Goal: Task Accomplishment & Management: Manage account settings

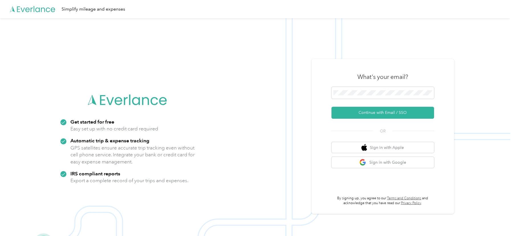
click at [328, 54] on img at bounding box center [255, 136] width 510 height 236
click at [310, 71] on img at bounding box center [255, 136] width 510 height 236
click at [341, 87] on span at bounding box center [382, 93] width 103 height 12
click at [324, 66] on div "What's your email? Continue with Email / SSO OR Sign in with Apple Sign in with…" at bounding box center [383, 136] width 143 height 155
click at [297, 57] on img at bounding box center [255, 136] width 510 height 236
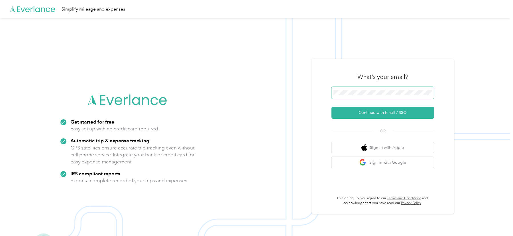
click at [384, 96] on span at bounding box center [382, 93] width 103 height 12
click at [381, 96] on span at bounding box center [382, 93] width 103 height 12
click at [349, 113] on button "Continue with Email / SSO" at bounding box center [382, 113] width 103 height 12
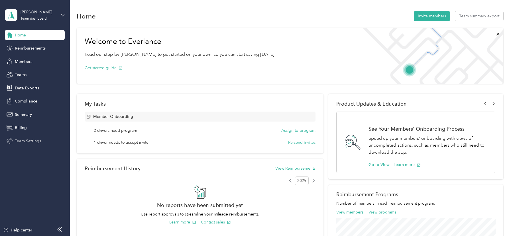
click at [27, 142] on span "Team Settings" at bounding box center [28, 141] width 26 height 6
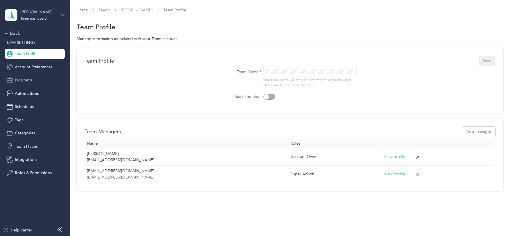
click at [25, 82] on span "Programs" at bounding box center [23, 80] width 17 height 6
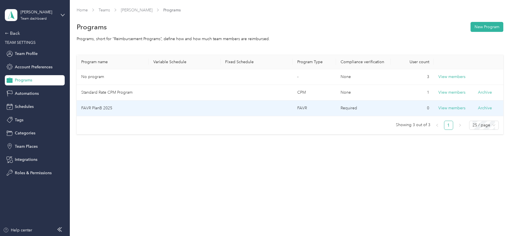
click at [158, 113] on td at bounding box center [185, 109] width 72 height 16
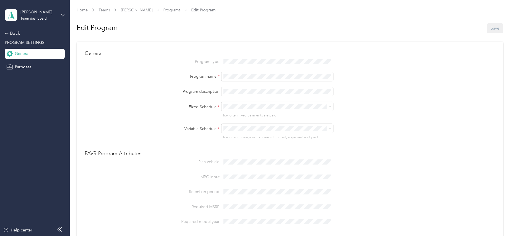
click at [254, 114] on span "WD Biweekly Fixed" at bounding box center [244, 115] width 35 height 5
click at [239, 131] on span at bounding box center [277, 128] width 112 height 9
click at [237, 136] on span "WD Biweekly" at bounding box center [239, 138] width 24 height 5
click at [172, 12] on span "Programs" at bounding box center [171, 10] width 17 height 6
click at [168, 11] on link "Programs" at bounding box center [171, 10] width 17 height 5
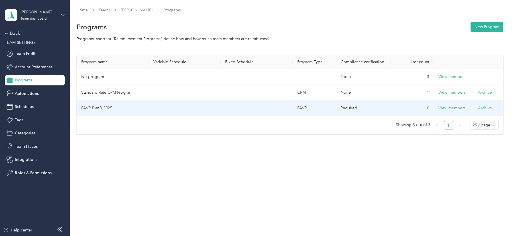
click at [174, 106] on td at bounding box center [185, 109] width 72 height 16
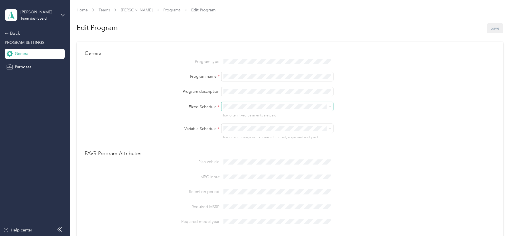
click at [245, 102] on span at bounding box center [277, 106] width 112 height 9
click at [249, 117] on span "WD Biweekly Fixed" at bounding box center [244, 116] width 35 height 5
click at [240, 133] on div "How often mileage reports are submitted, approved and paid." at bounding box center [340, 132] width 239 height 16
click at [232, 124] on div "Program type Program name * Program description Fixed Schedule * How often fixe…" at bounding box center [290, 98] width 410 height 83
click at [240, 139] on div "WD Biweekly" at bounding box center [279, 138] width 104 height 6
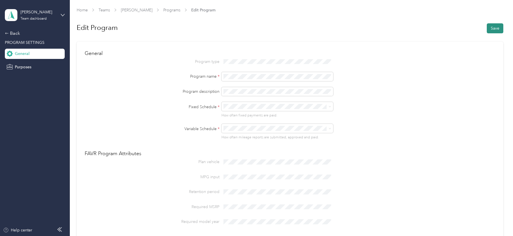
click at [497, 29] on button "Save" at bounding box center [495, 28] width 17 height 10
click at [18, 35] on div "Back" at bounding box center [33, 33] width 57 height 7
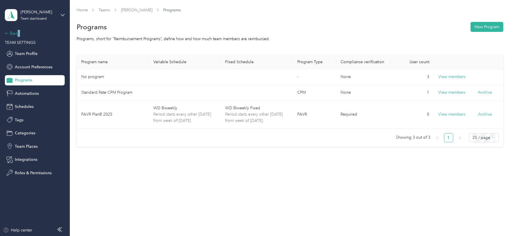
click at [19, 33] on div "Back" at bounding box center [33, 33] width 57 height 7
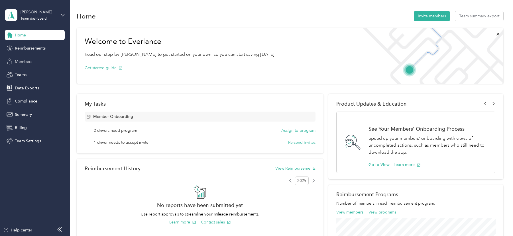
click at [29, 62] on span "Members" at bounding box center [23, 62] width 17 height 6
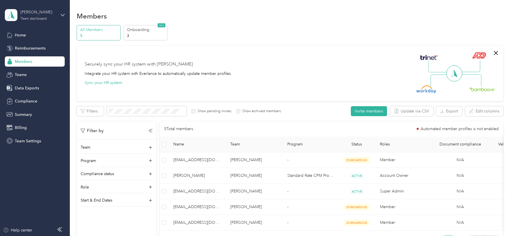
click at [45, 16] on div "[PERSON_NAME] Team dashboard" at bounding box center [39, 14] width 36 height 11
click at [32, 74] on div "Log out" at bounding box center [65, 73] width 112 height 10
